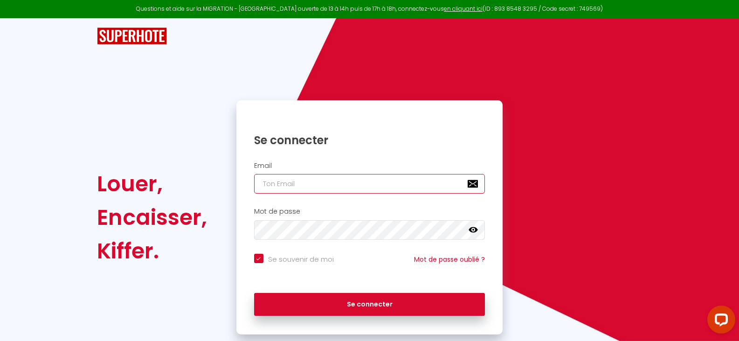
drag, startPoint x: 280, startPoint y: 185, endPoint x: 300, endPoint y: 185, distance: 19.6
click at [280, 185] on input "email" at bounding box center [369, 184] width 231 height 20
type input "[EMAIL_ADDRESS][DOMAIN_NAME]"
click at [470, 229] on icon at bounding box center [473, 230] width 9 height 6
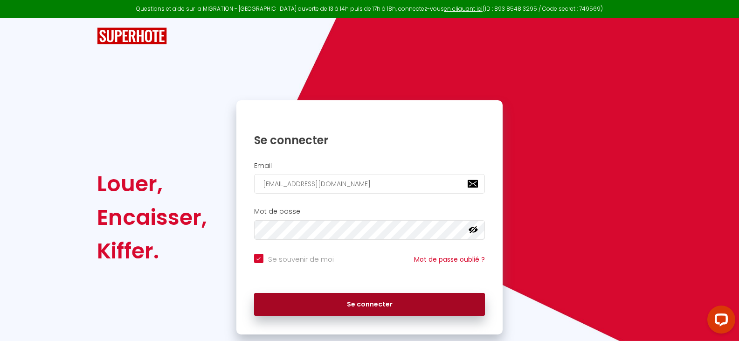
click at [379, 305] on button "Se connecter" at bounding box center [369, 304] width 231 height 23
checkbox input "true"
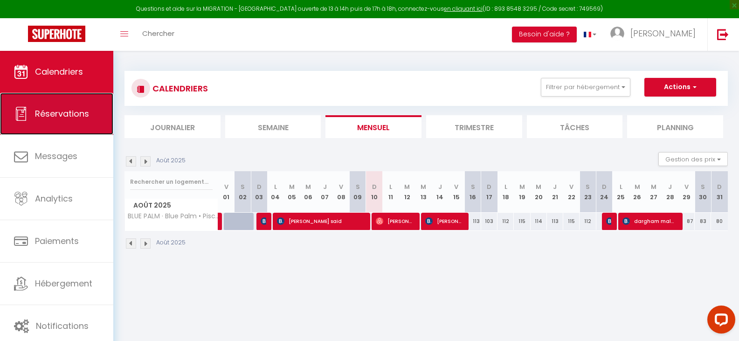
click at [69, 112] on span "Réservations" at bounding box center [62, 114] width 54 height 12
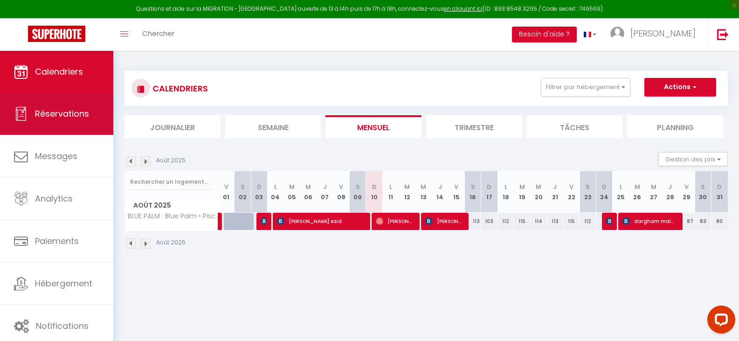
select select "not_cancelled"
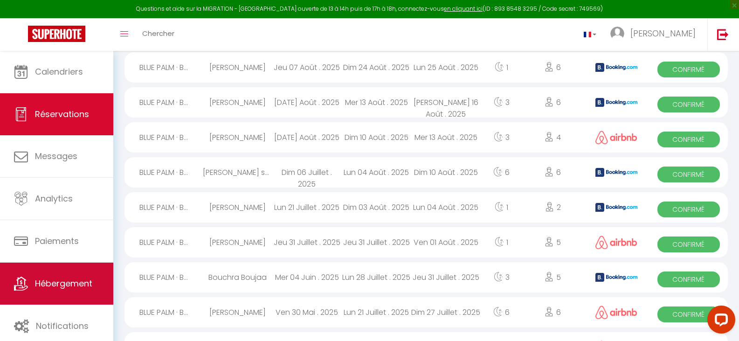
scroll to position [140, 0]
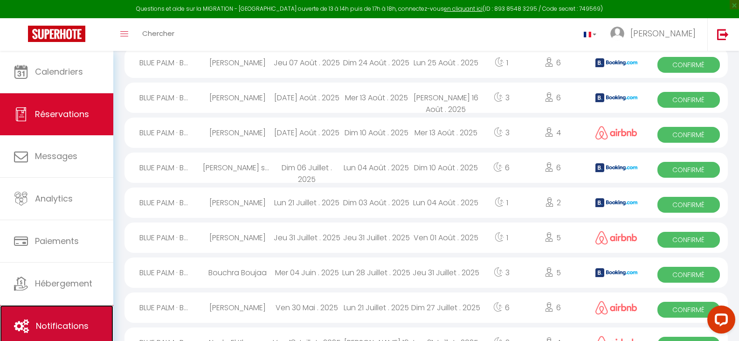
click at [59, 319] on link "Notifications" at bounding box center [56, 326] width 113 height 42
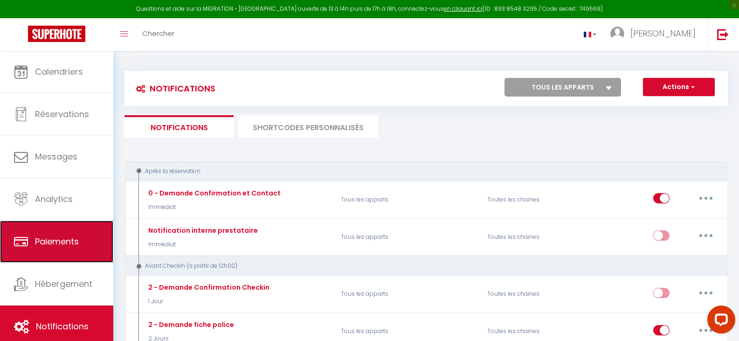
click at [53, 236] on span "Paiements" at bounding box center [57, 242] width 44 height 12
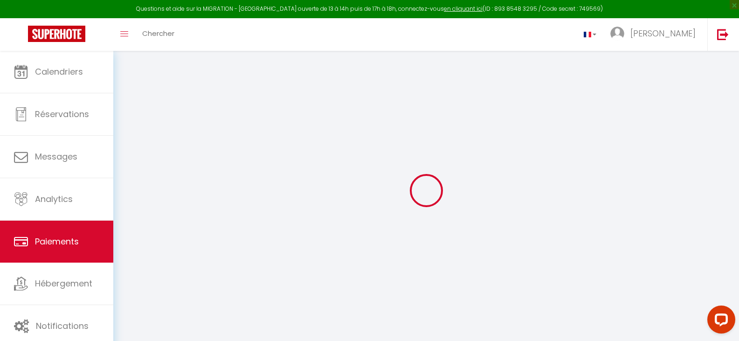
select select "2"
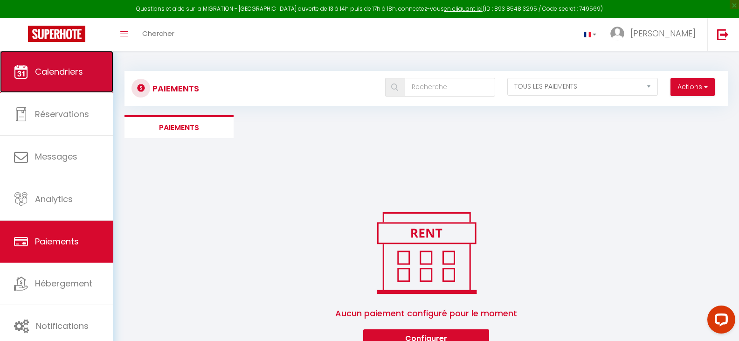
click at [46, 74] on span "Calendriers" at bounding box center [59, 72] width 48 height 12
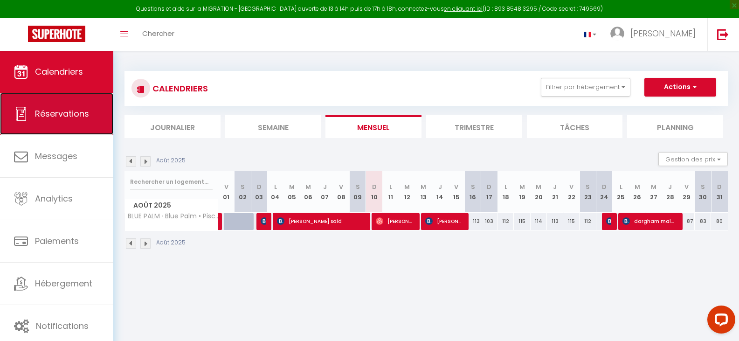
click at [46, 106] on link "Réservations" at bounding box center [56, 114] width 113 height 42
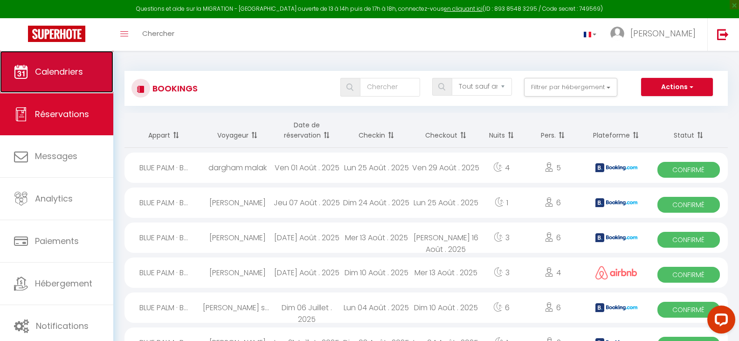
click at [45, 72] on span "Calendriers" at bounding box center [59, 72] width 48 height 12
